Goal: Book appointment/travel/reservation

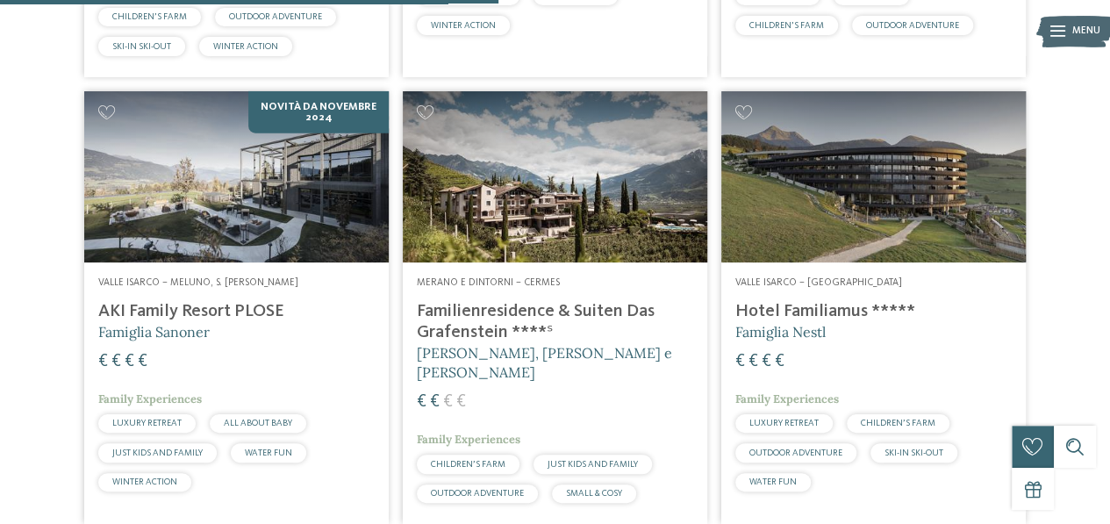
scroll to position [2106, 0]
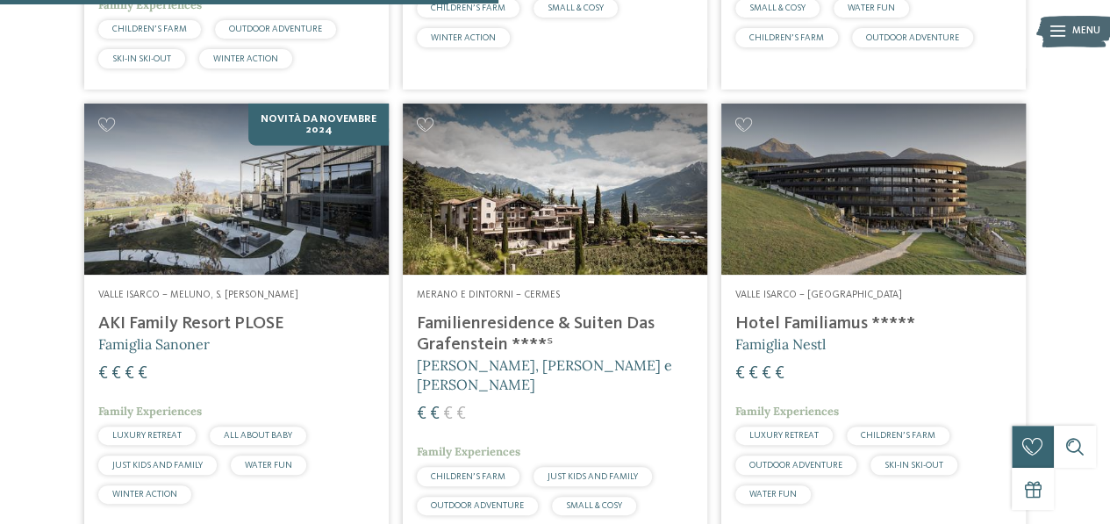
click at [250, 277] on div "Valle Isarco – Meluno, S. Andrea Bressanone AKI Family Resort PLOSE Famiglia Sa…" at bounding box center [236, 400] width 304 height 250
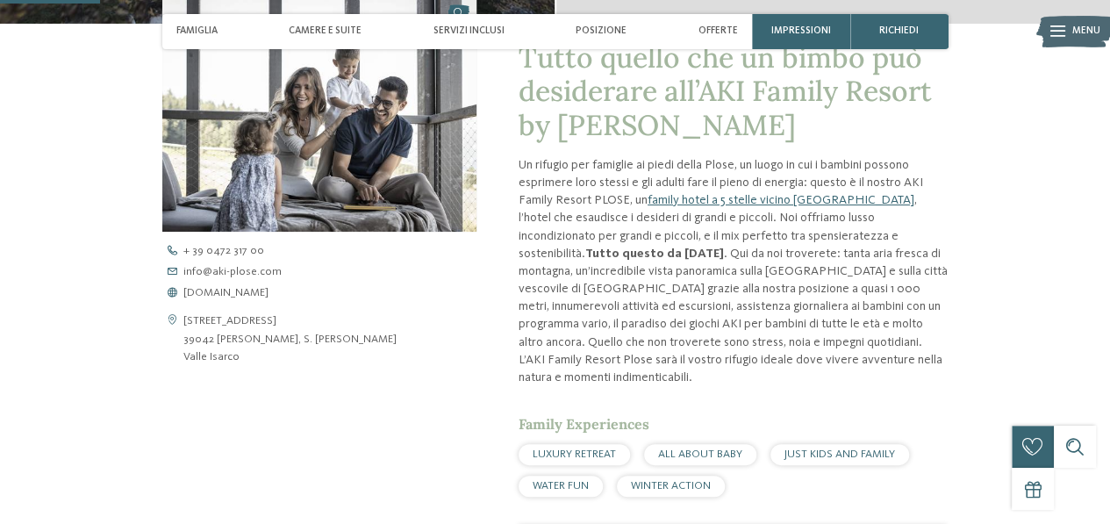
scroll to position [526, 0]
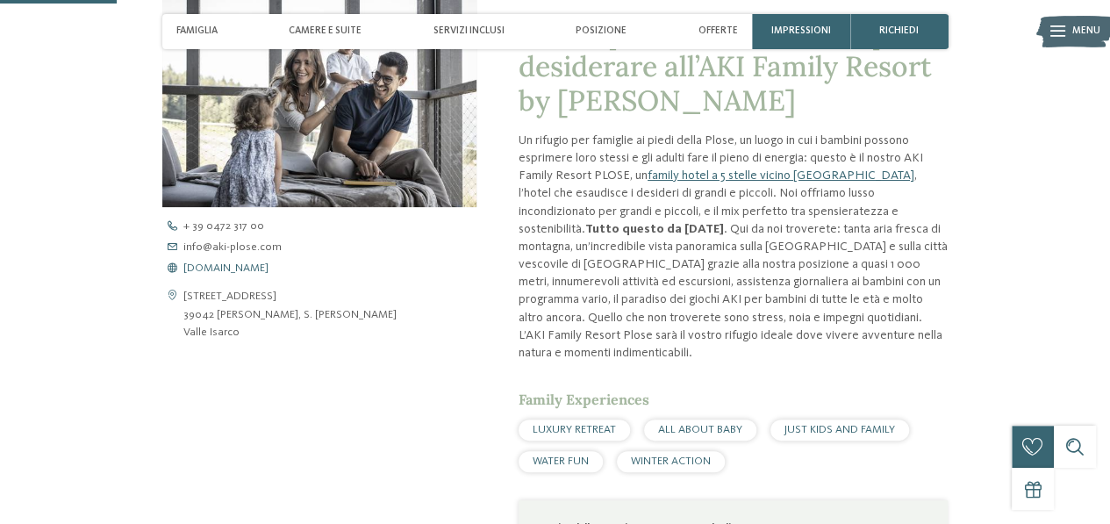
click at [235, 269] on span "www.aki-plose.com" at bounding box center [225, 268] width 85 height 11
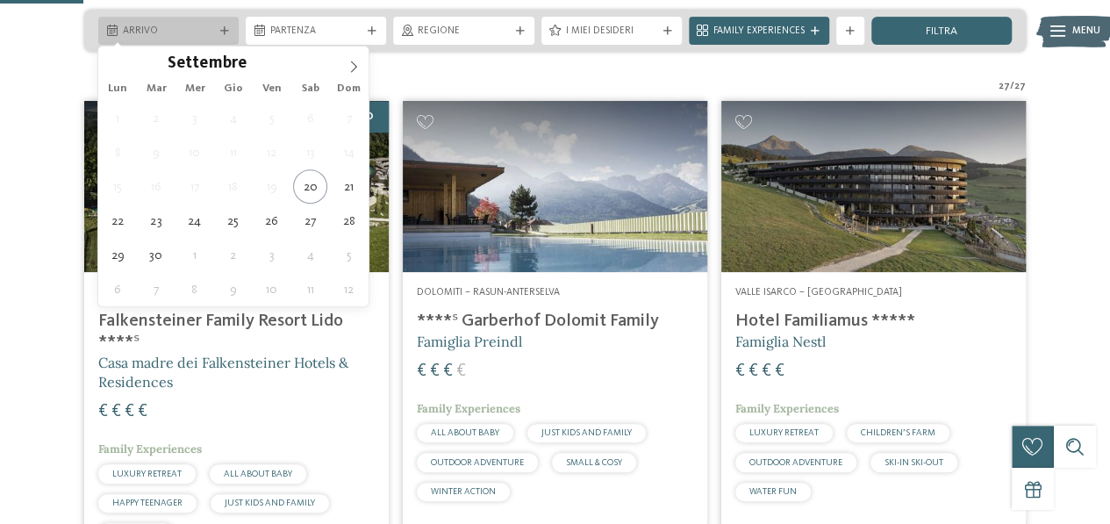
click at [184, 22] on div "Arrivo" at bounding box center [168, 31] width 140 height 28
click at [347, 66] on span at bounding box center [354, 61] width 30 height 30
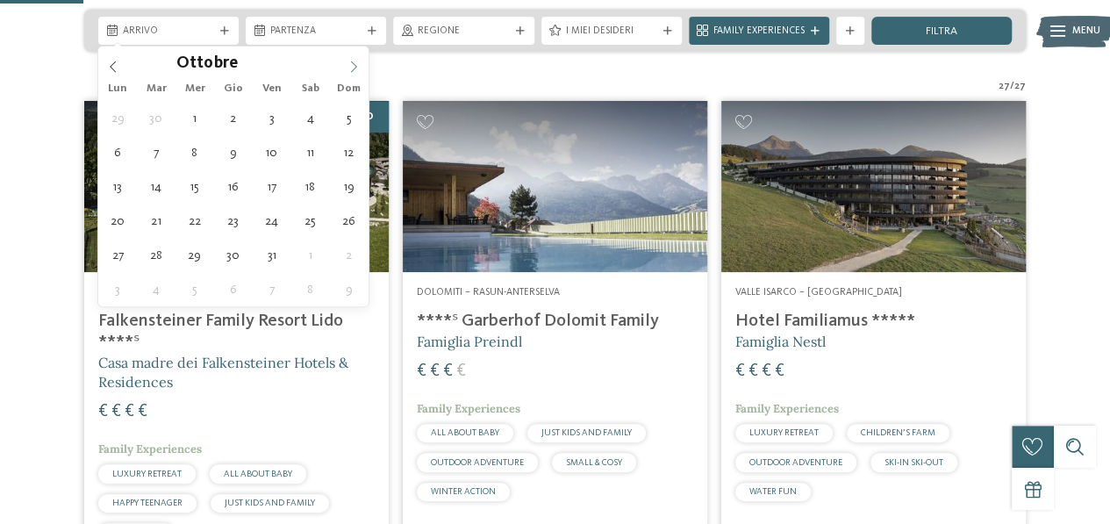
click at [347, 66] on icon at bounding box center [353, 67] width 12 height 12
type div "27.12.2025"
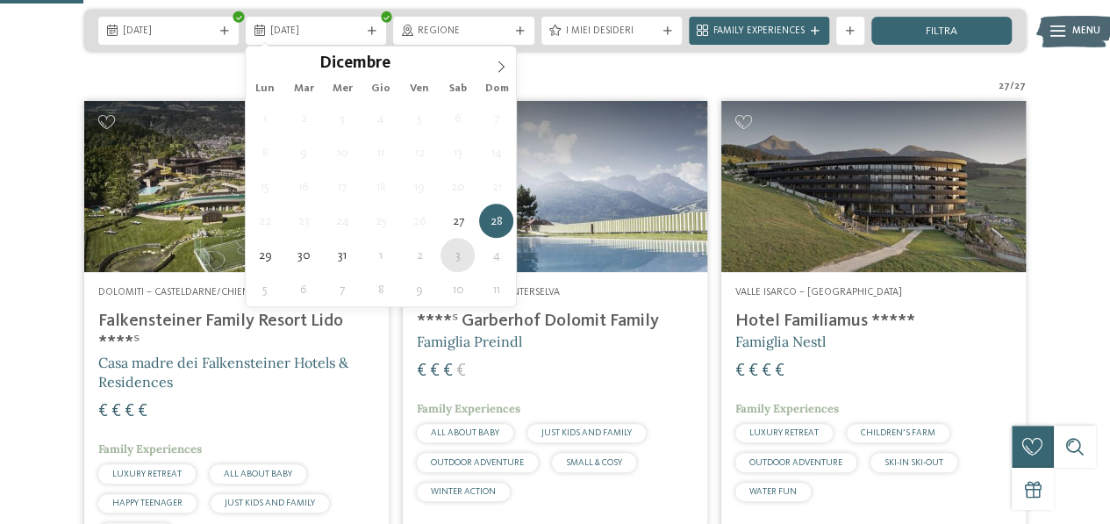
type div "03.01.2026"
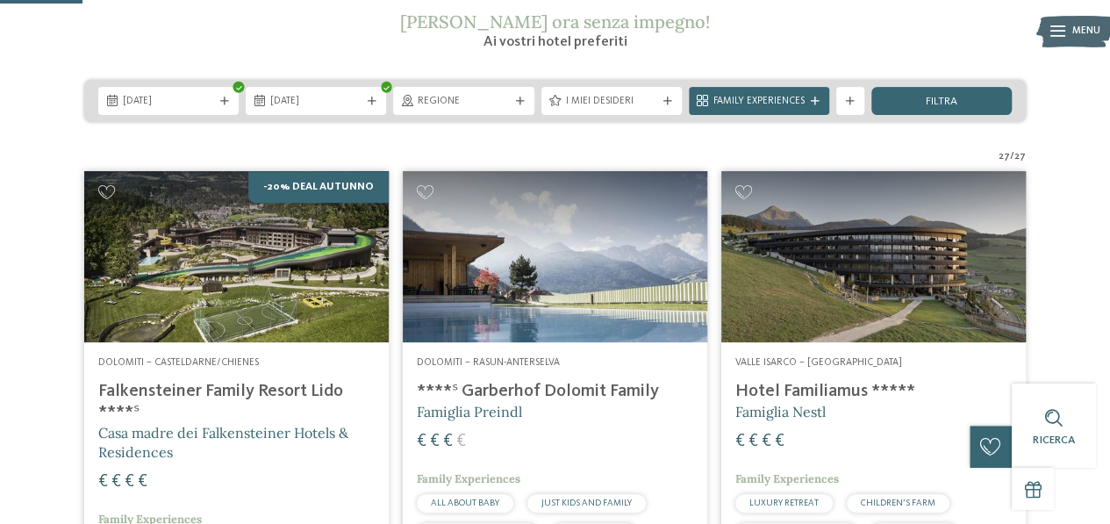
scroll to position [175, 0]
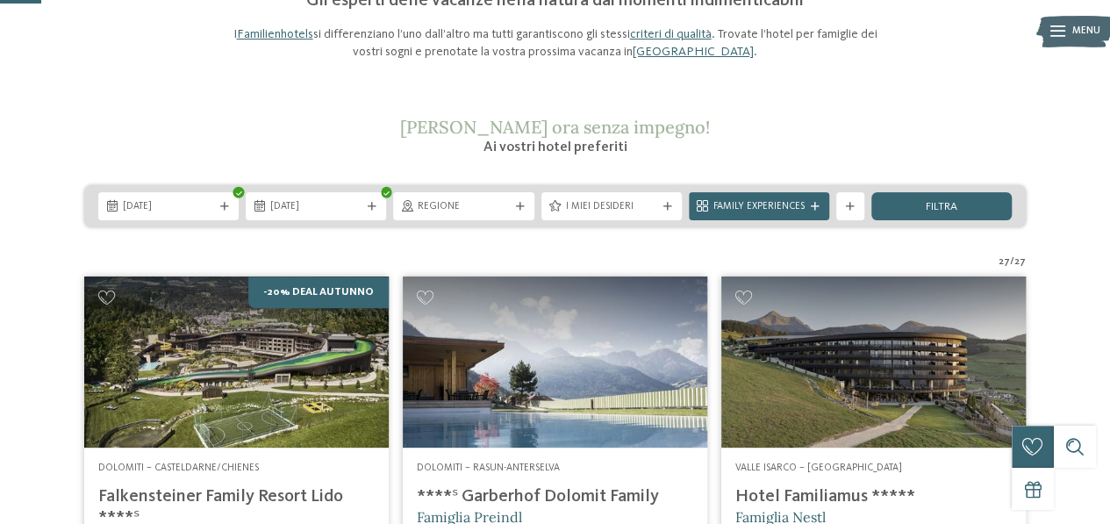
click at [907, 209] on div "filtra" at bounding box center [941, 206] width 140 height 28
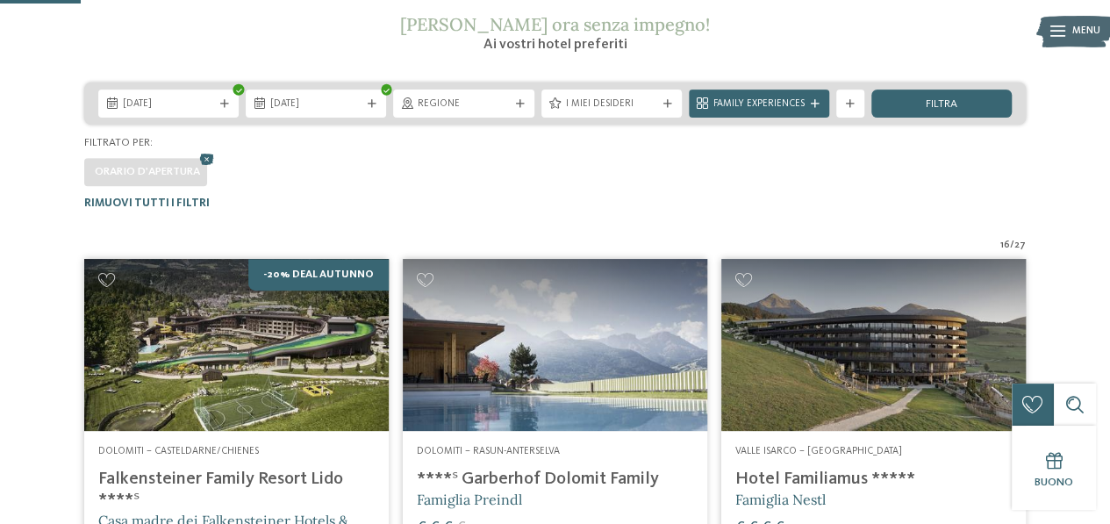
scroll to position [258, 0]
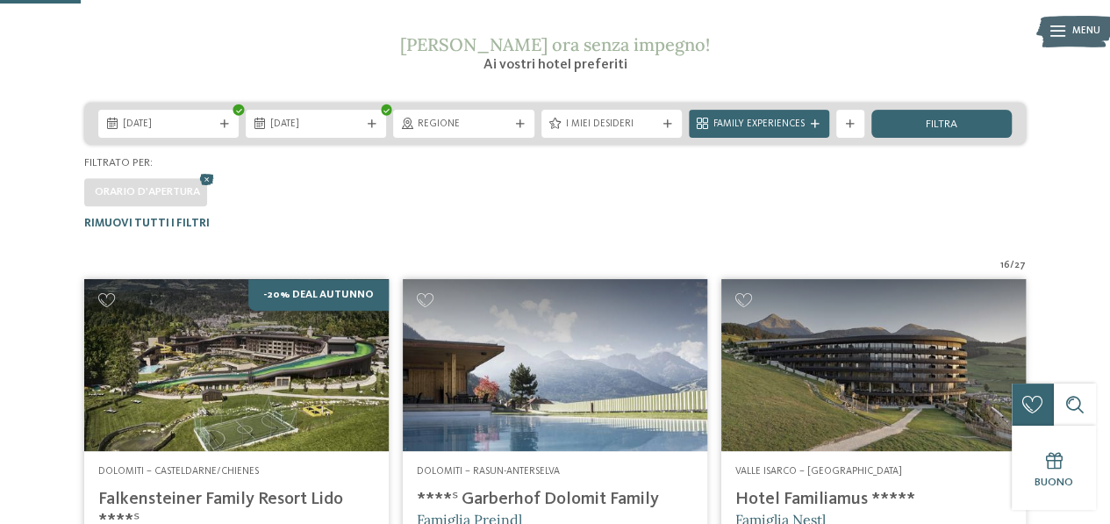
click at [371, 190] on div "Orario d'apertura" at bounding box center [554, 188] width 941 height 35
click at [209, 180] on icon at bounding box center [207, 180] width 21 height 18
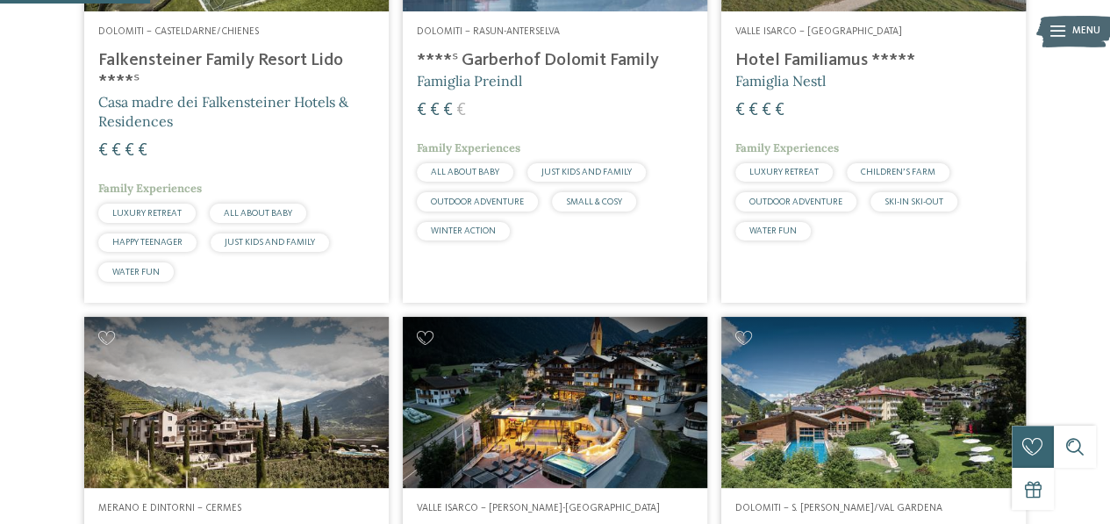
scroll to position [875, 0]
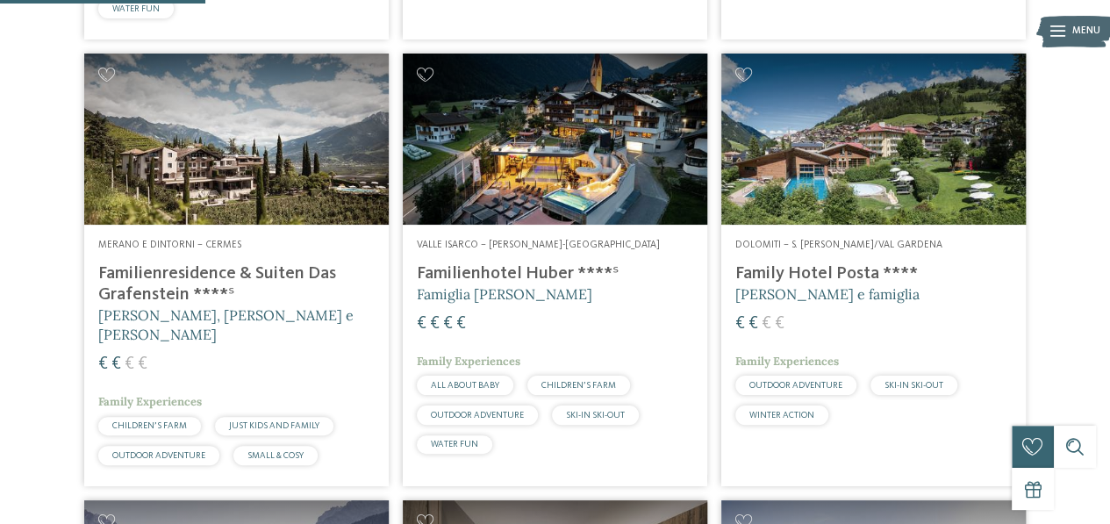
click at [613, 166] on img at bounding box center [555, 139] width 304 height 171
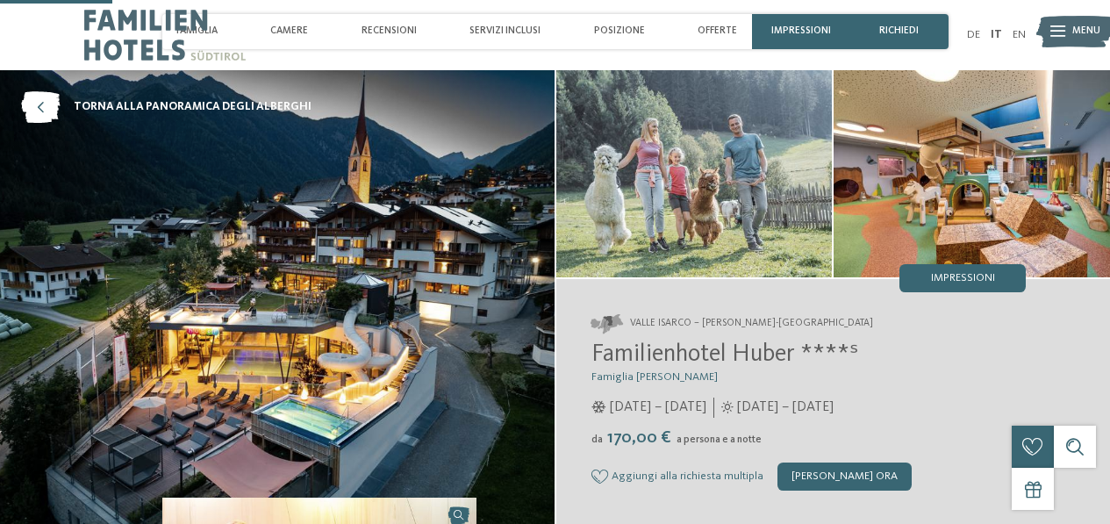
drag, startPoint x: 0, startPoint y: 0, endPoint x: 236, endPoint y: 269, distance: 358.1
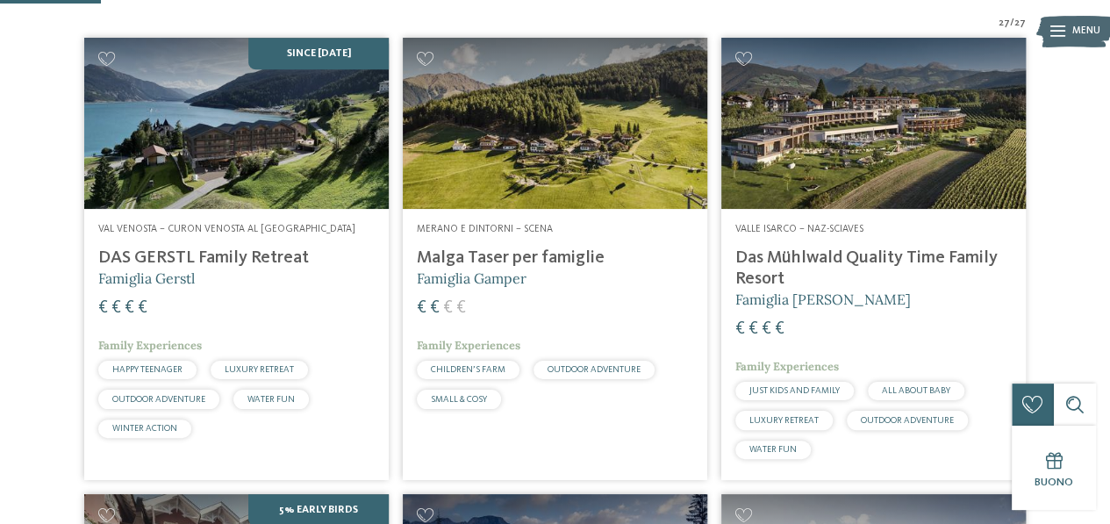
scroll to position [439, 0]
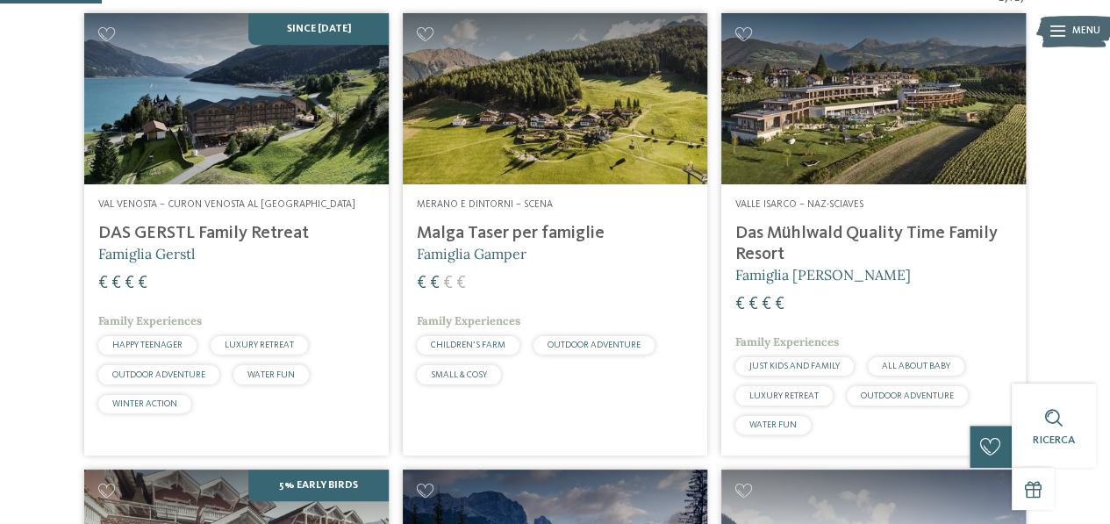
click at [900, 233] on h4 "Das Mühlwald Quality Time Family Resort" at bounding box center [873, 244] width 276 height 42
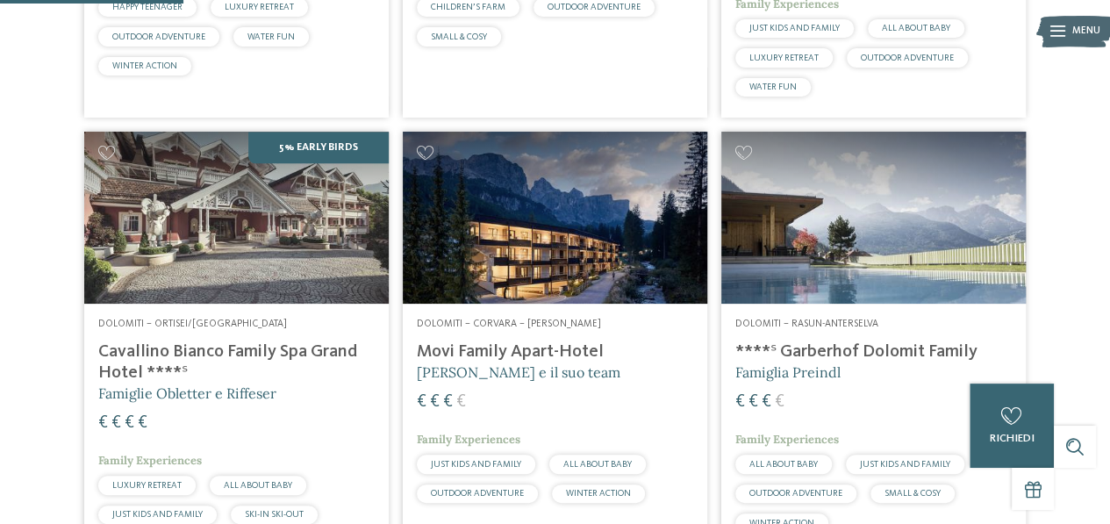
scroll to position [790, 0]
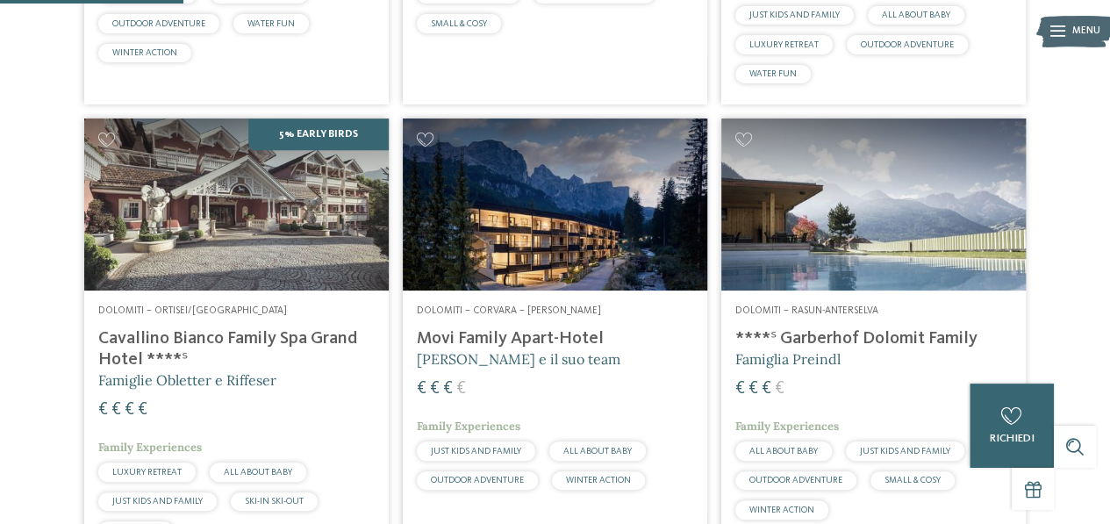
click at [630, 220] on img at bounding box center [555, 203] width 304 height 171
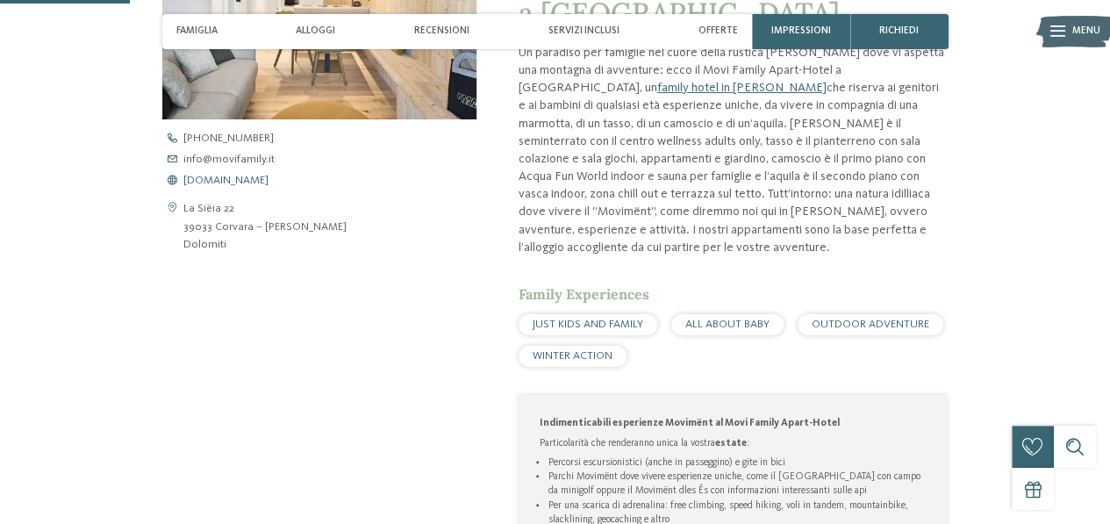
click at [237, 182] on span "[DOMAIN_NAME]" at bounding box center [225, 180] width 85 height 11
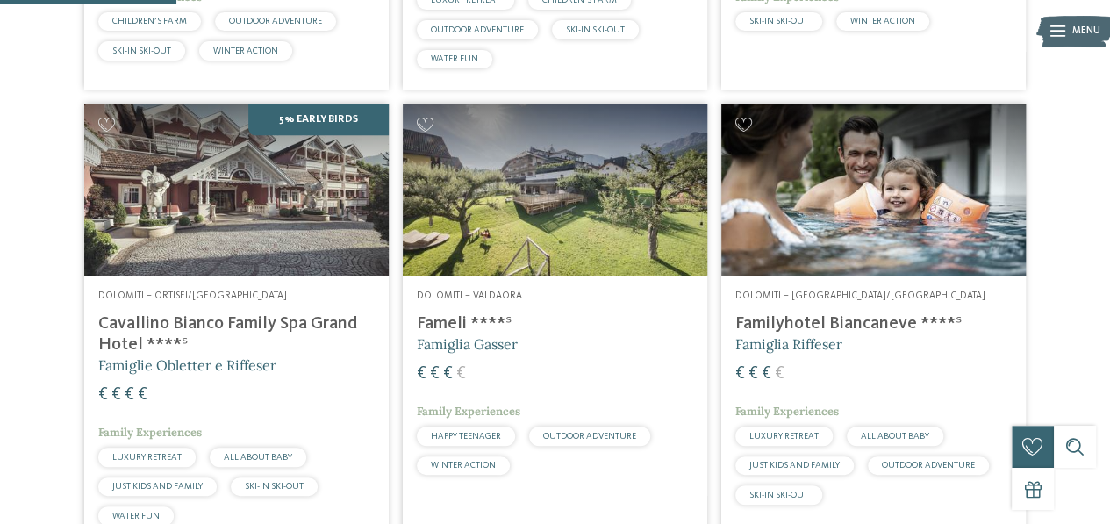
scroll to position [790, 0]
